Goal: Use online tool/utility: Utilize a website feature to perform a specific function

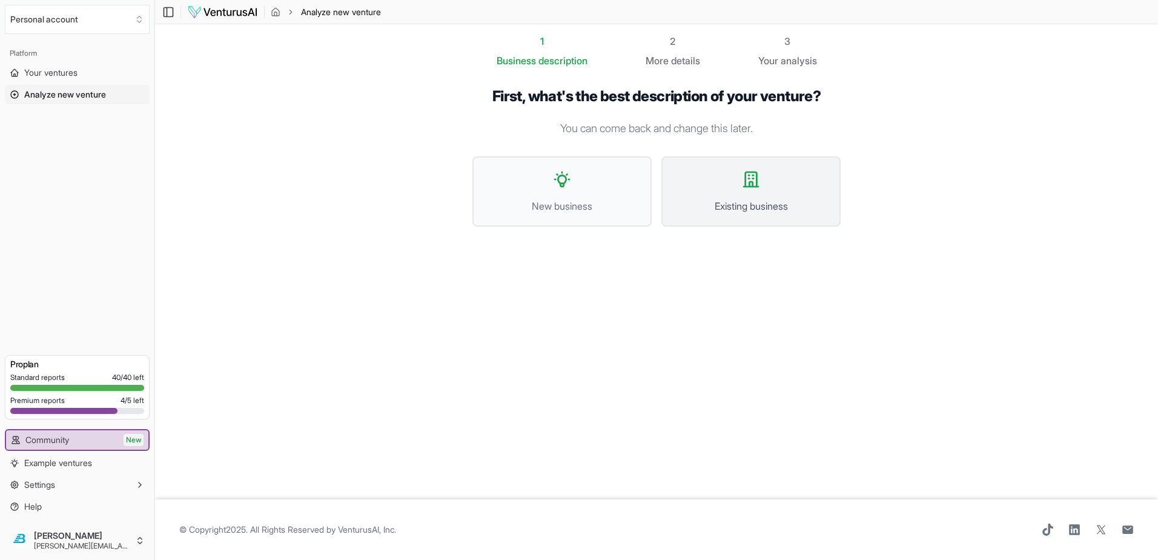
click at [740, 156] on button "Existing business" at bounding box center [750, 191] width 179 height 70
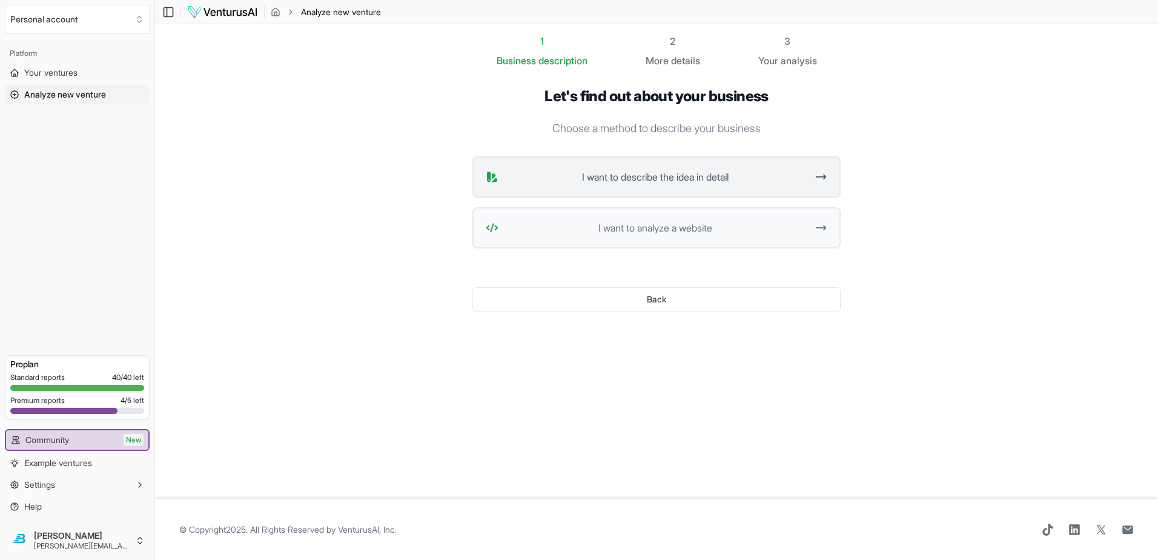
click at [594, 170] on span "I want to describe the idea in detail" at bounding box center [654, 177] width 303 height 15
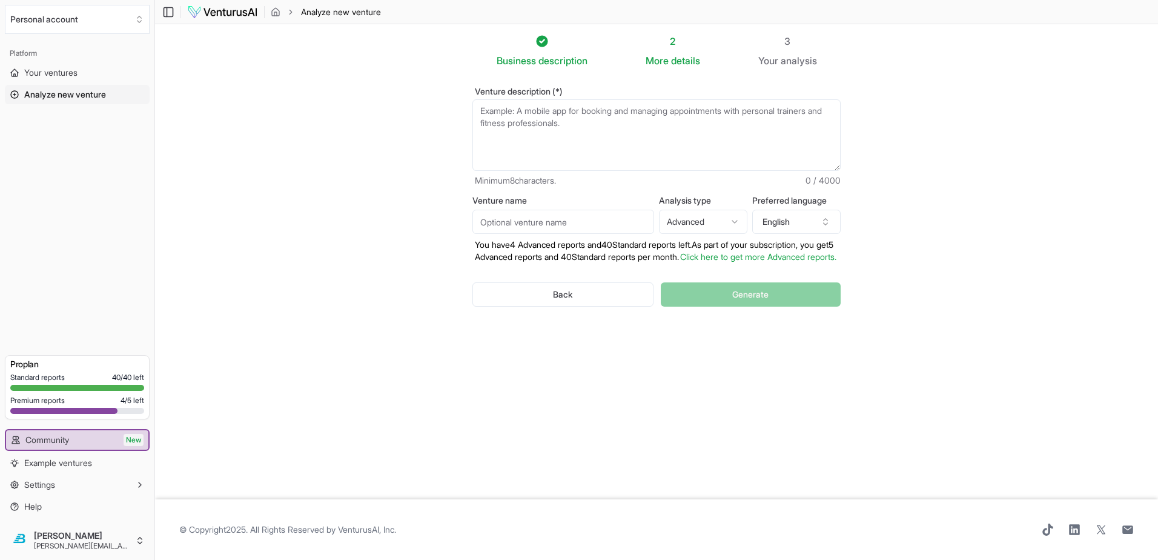
click at [555, 99] on textarea "Venture description (*)" at bounding box center [656, 134] width 368 height 71
click at [674, 99] on textarea "Team Architects is a fractional HR service with a proprietary" at bounding box center [656, 134] width 368 height 71
click at [681, 99] on textarea "Team Architects is a fractional HR service with a proprietary" at bounding box center [656, 134] width 368 height 71
click at [709, 99] on textarea "Team Architects is a fractional HR service with a proprietary" at bounding box center [656, 134] width 368 height 71
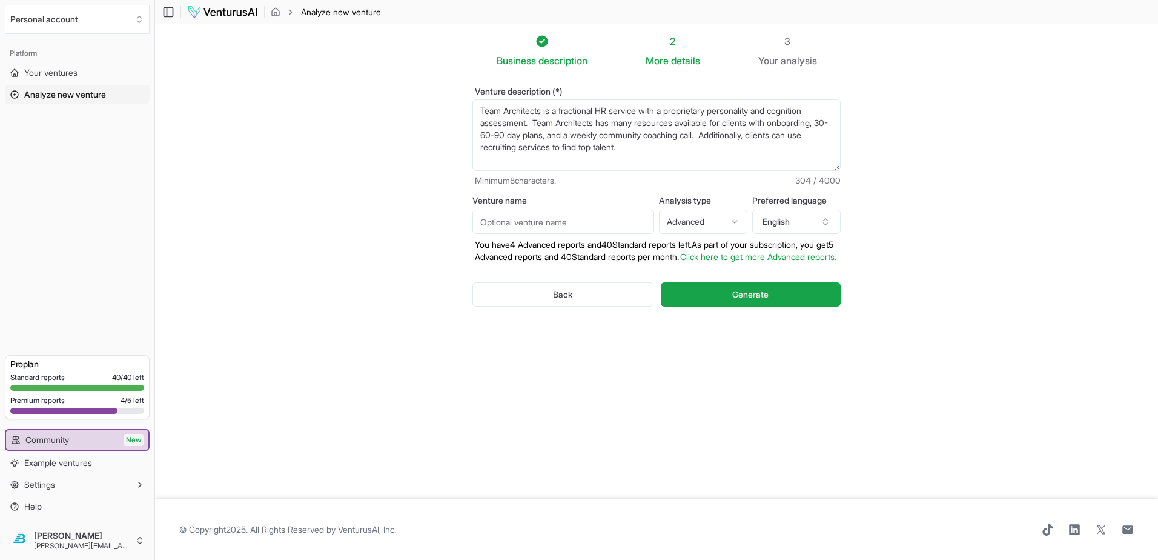
type textarea "Team Architects is a fractional HR service with a proprietary personality and c…"
click at [595, 210] on input "Venture name" at bounding box center [563, 222] width 182 height 24
type input "Team Architects"
click at [686, 175] on html "We value your privacy We use cookies to enhance your browsing experience, serve…" at bounding box center [579, 280] width 1158 height 560
click at [654, 165] on html "We value your privacy We use cookies to enhance your browsing experience, serve…" at bounding box center [579, 280] width 1158 height 560
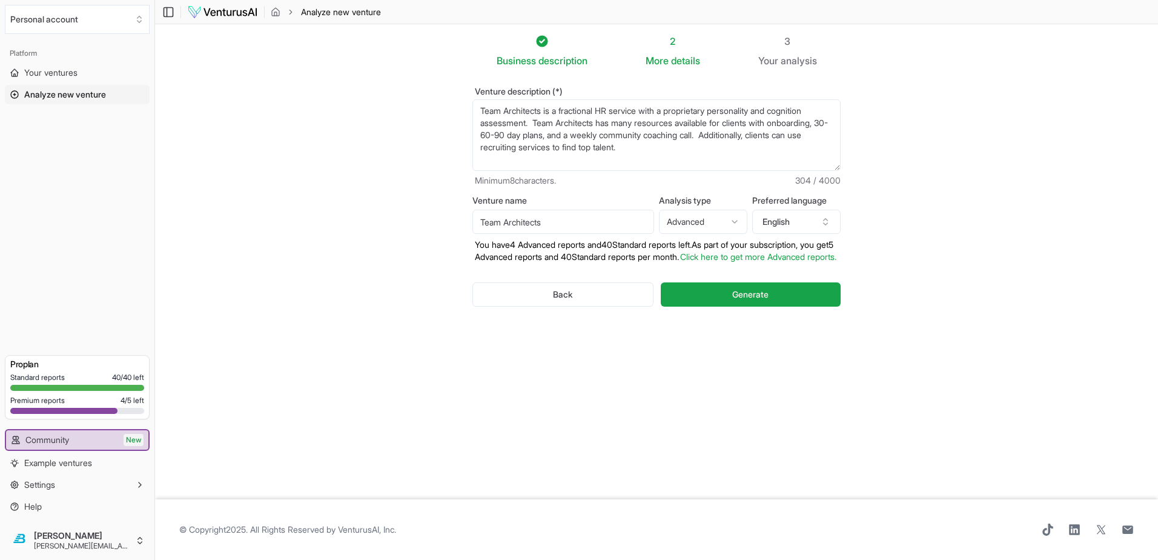
click at [589, 131] on textarea "Team Architects is a fractional HR service with a proprietary personality and c…" at bounding box center [656, 134] width 368 height 71
click at [745, 282] on button "Generate" at bounding box center [751, 294] width 180 height 24
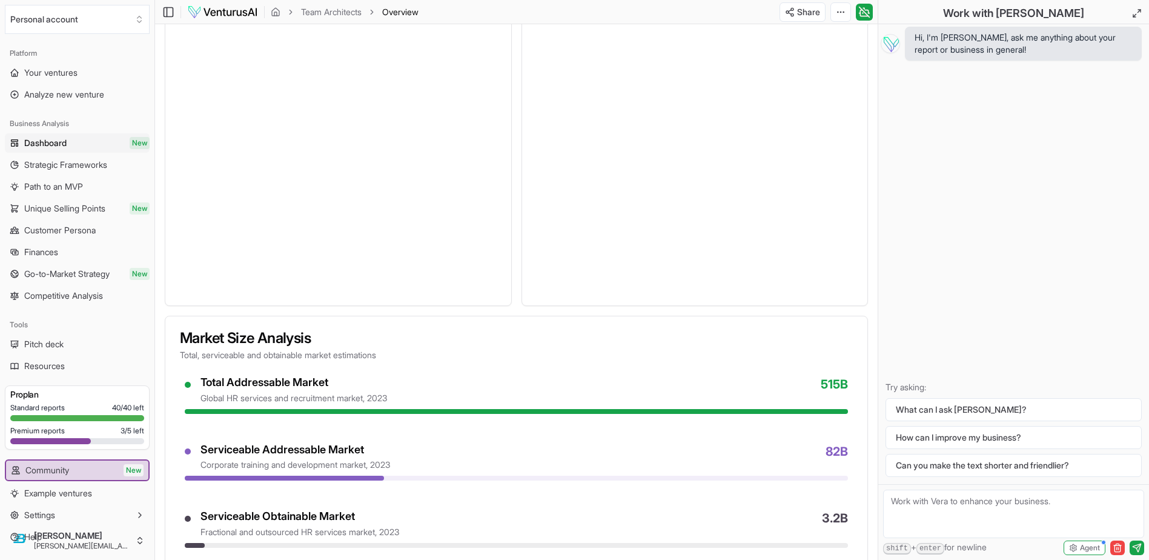
scroll to position [782, 0]
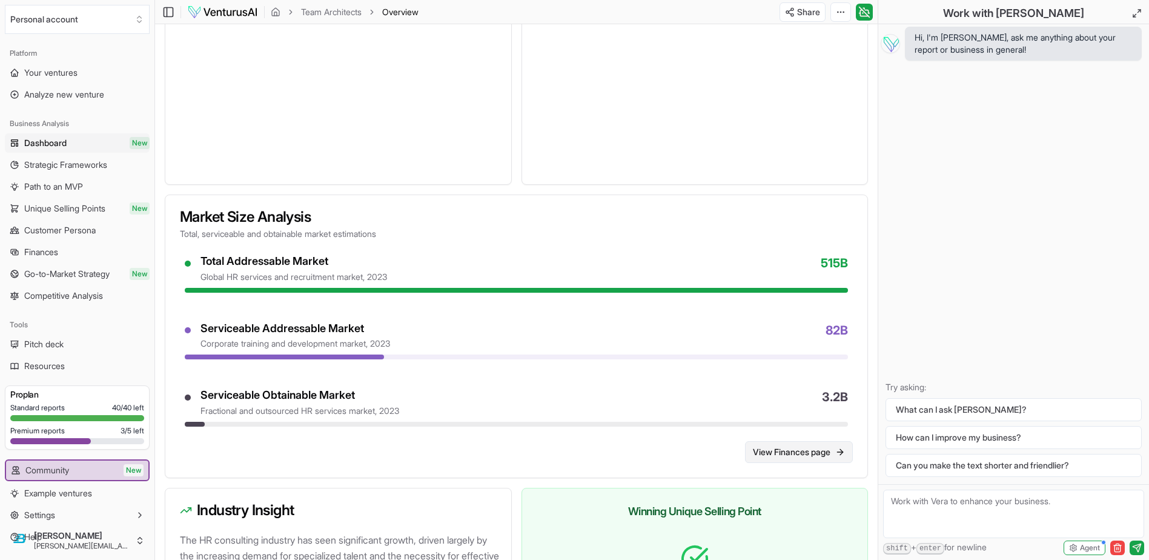
click at [844, 441] on link "View Finances page" at bounding box center [799, 452] width 108 height 22
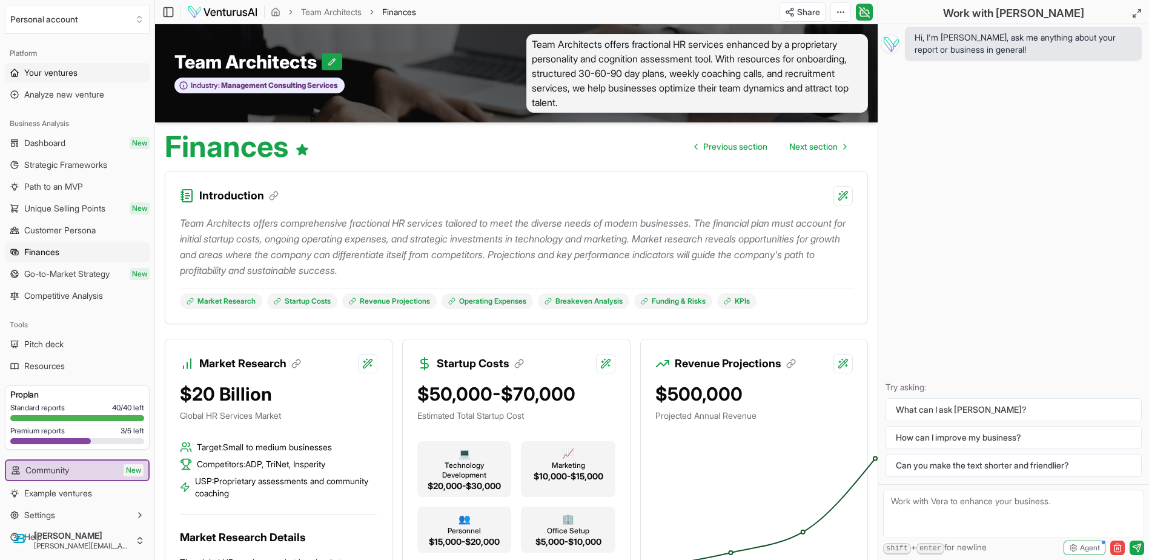
click at [51, 67] on span "Your ventures" at bounding box center [50, 73] width 53 height 12
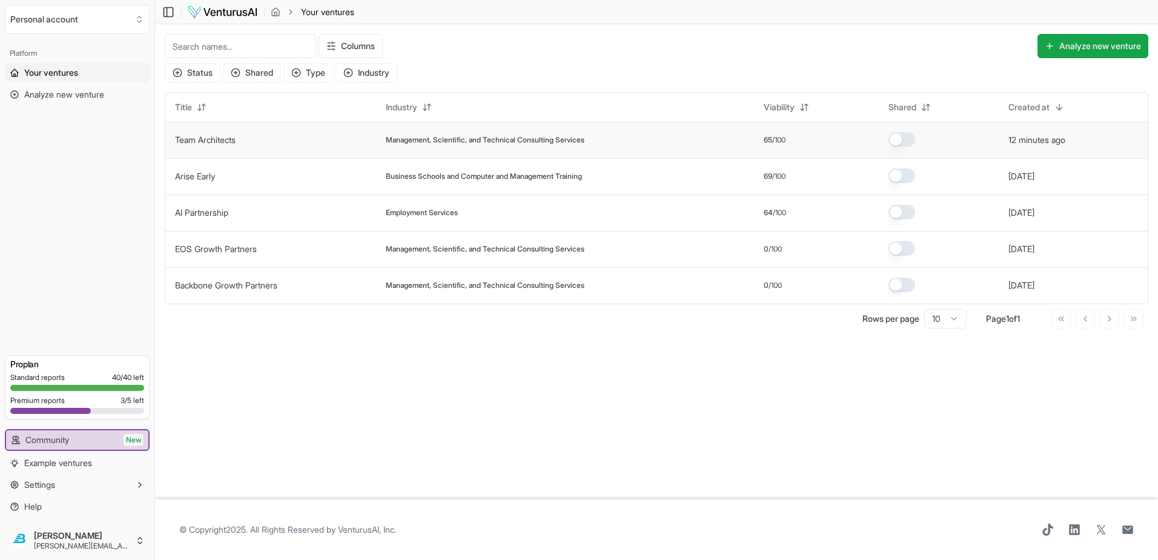
click at [798, 135] on div "65 /100" at bounding box center [816, 140] width 105 height 10
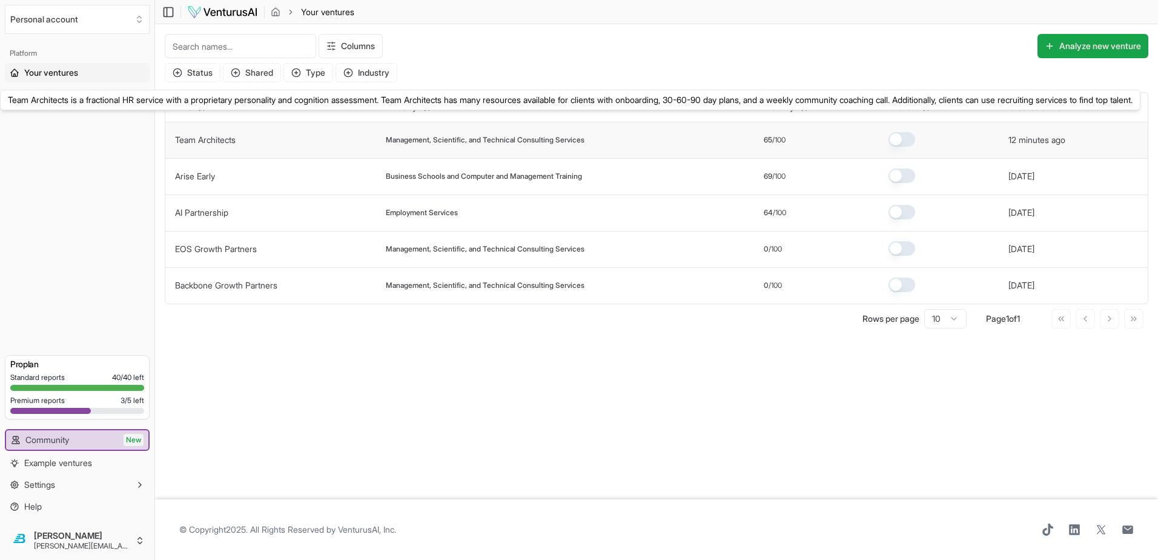
click at [181, 134] on link "Team Architects" at bounding box center [205, 139] width 61 height 10
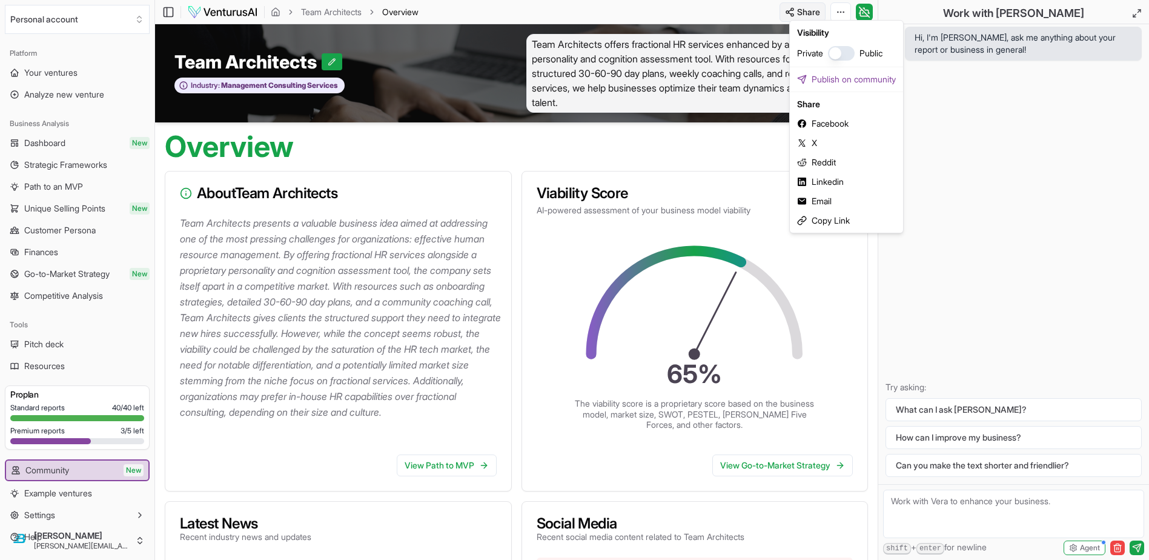
click at [881, 10] on html "We value your privacy We use cookies to enhance your browsing experience, serve…" at bounding box center [574, 280] width 1149 height 560
click at [734, 12] on html "We value your privacy We use cookies to enhance your browsing experience, serve…" at bounding box center [574, 280] width 1149 height 560
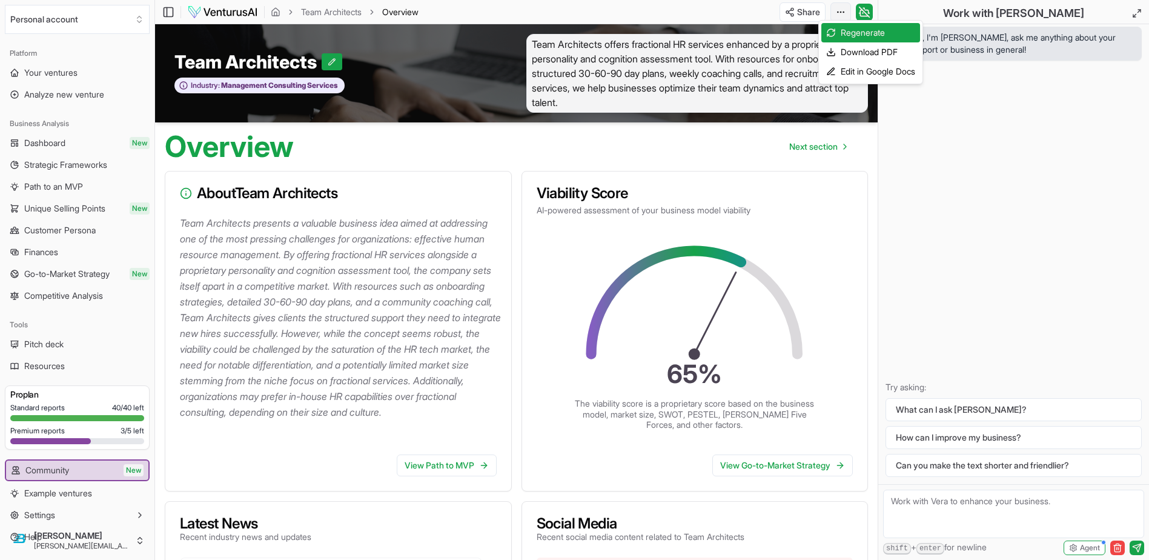
click at [899, 9] on html "We value your privacy We use cookies to enhance your browsing experience, serve…" at bounding box center [574, 280] width 1149 height 560
click at [865, 47] on div "Download PDF" at bounding box center [870, 51] width 99 height 19
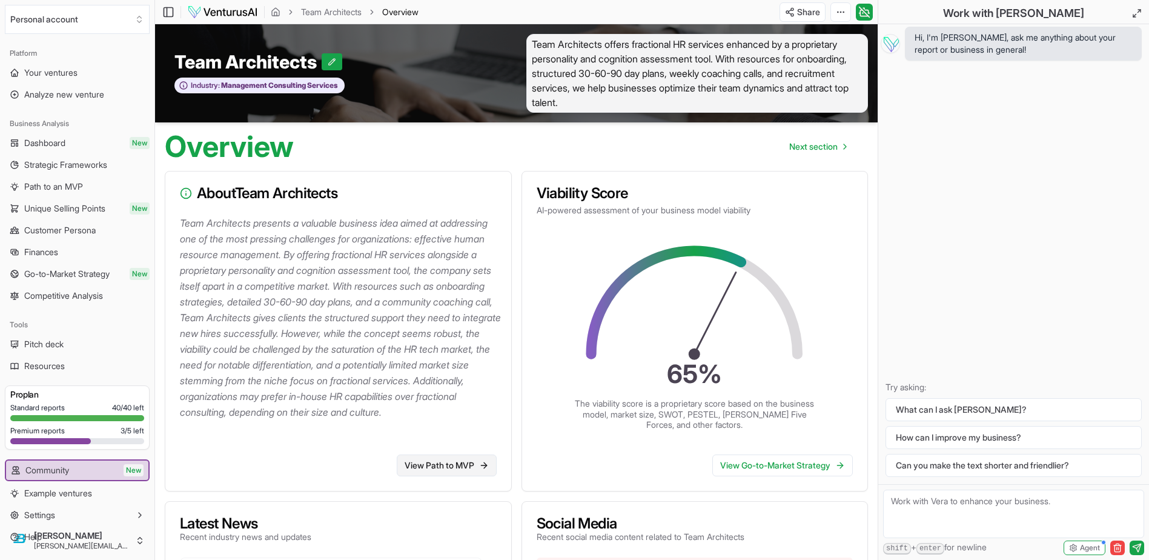
click at [462, 454] on link "View Path to MVP" at bounding box center [447, 465] width 100 height 22
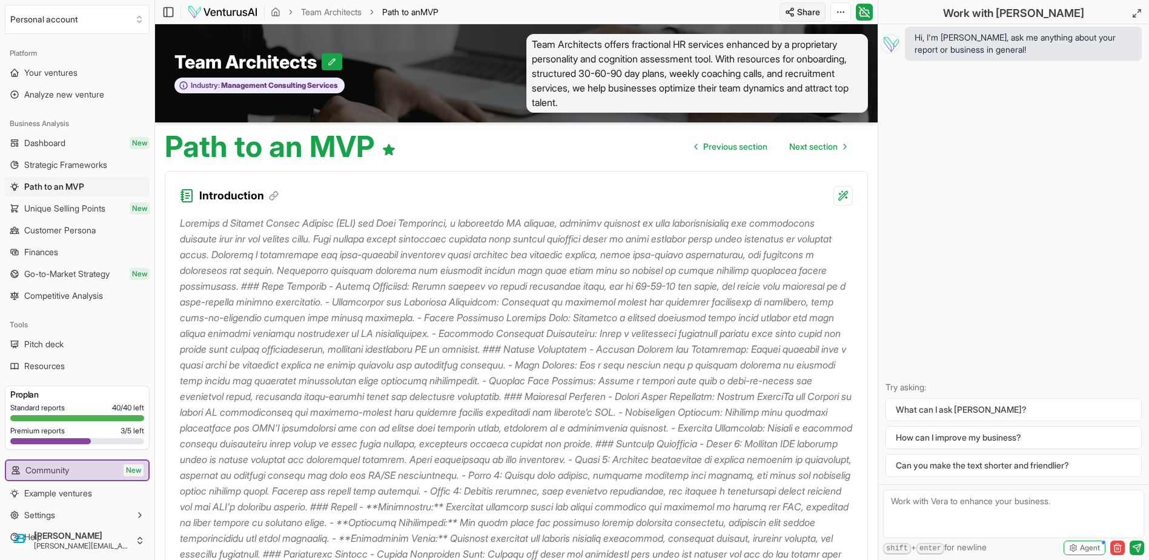
click at [867, 16] on html "We value your privacy We use cookies to enhance your browsing experience, serve…" at bounding box center [574, 280] width 1149 height 560
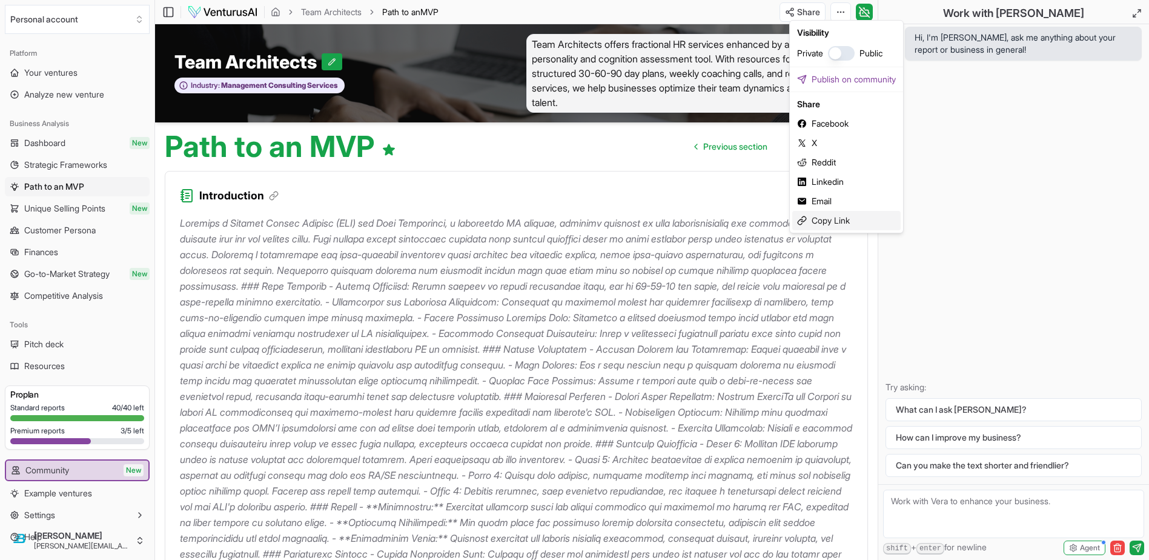
click at [820, 211] on div "Copy Link" at bounding box center [846, 220] width 108 height 19
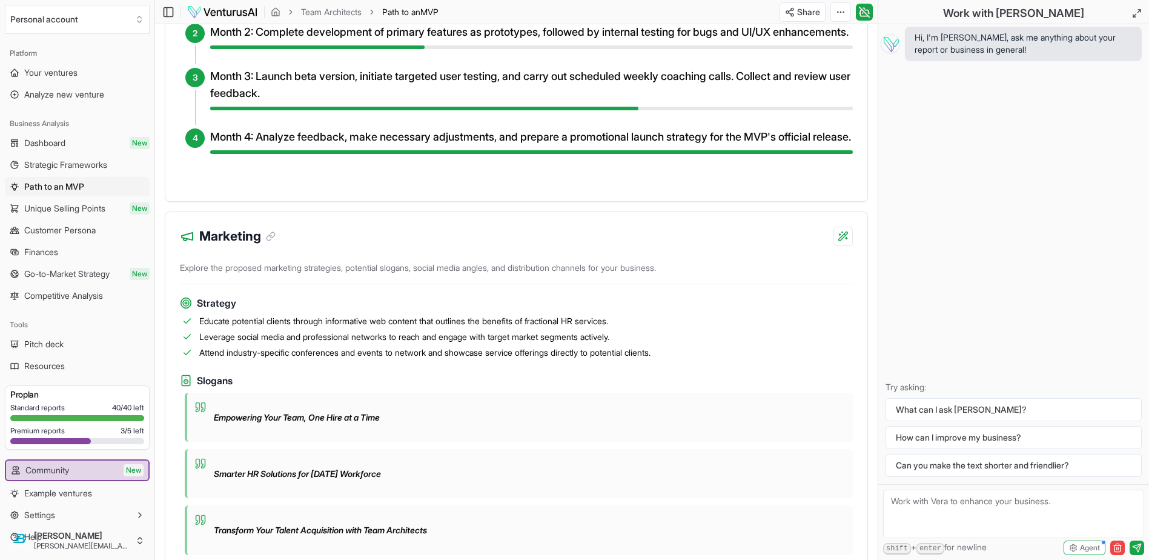
scroll to position [969, 0]
